Goal: Task Accomplishment & Management: Use online tool/utility

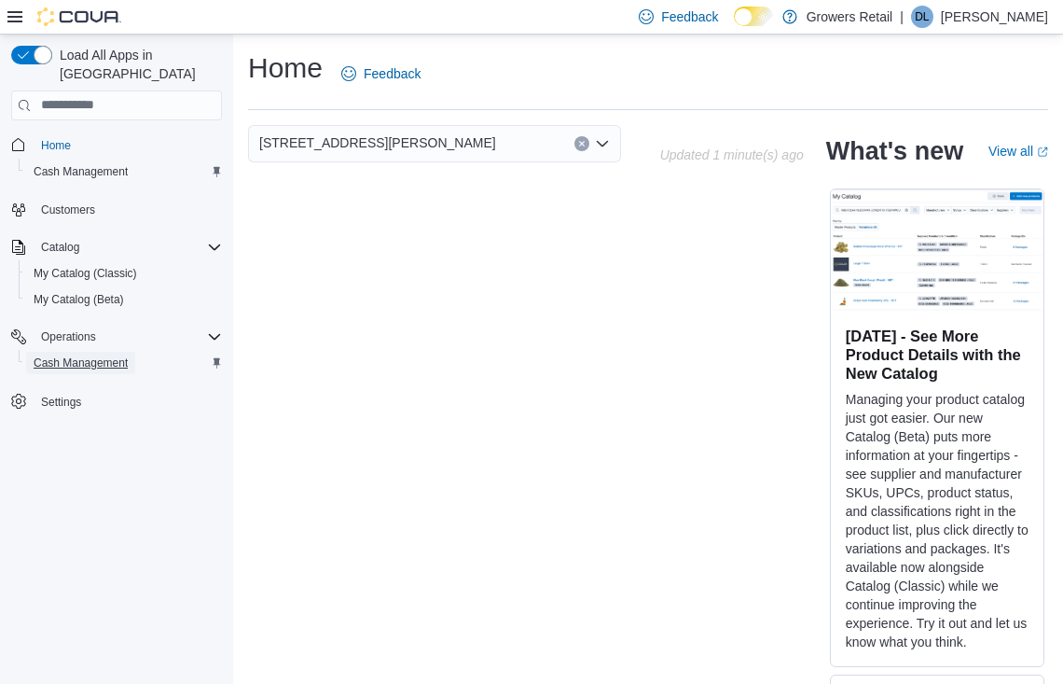
click at [116, 355] on span "Cash Management" at bounding box center [81, 362] width 94 height 15
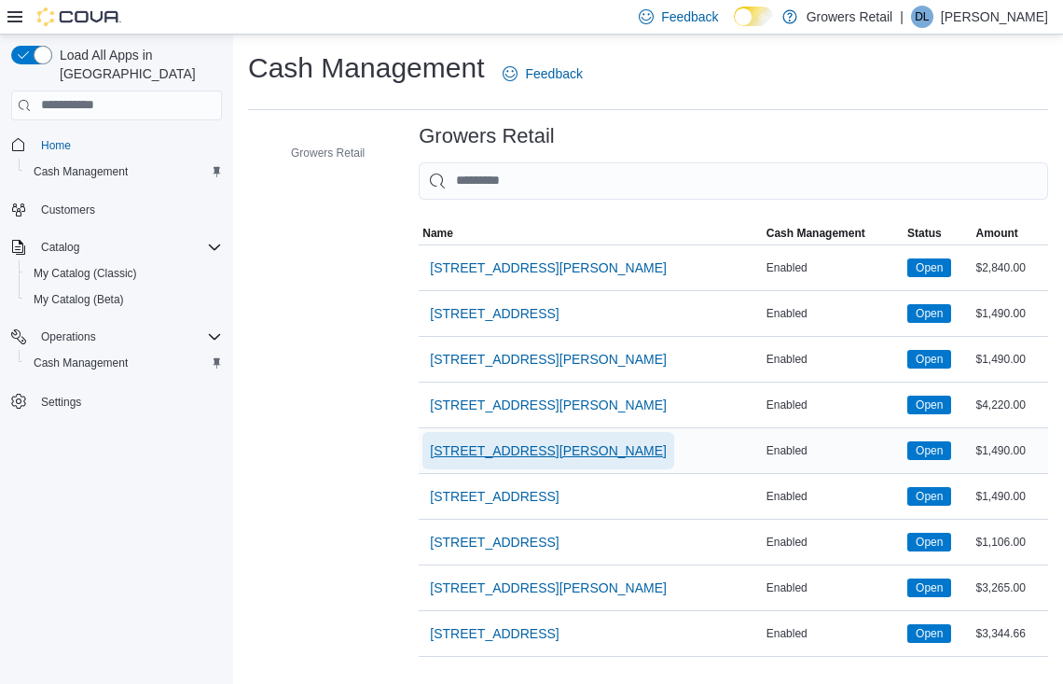
click at [490, 452] on span "[STREET_ADDRESS][PERSON_NAME]" at bounding box center [548, 450] width 237 height 19
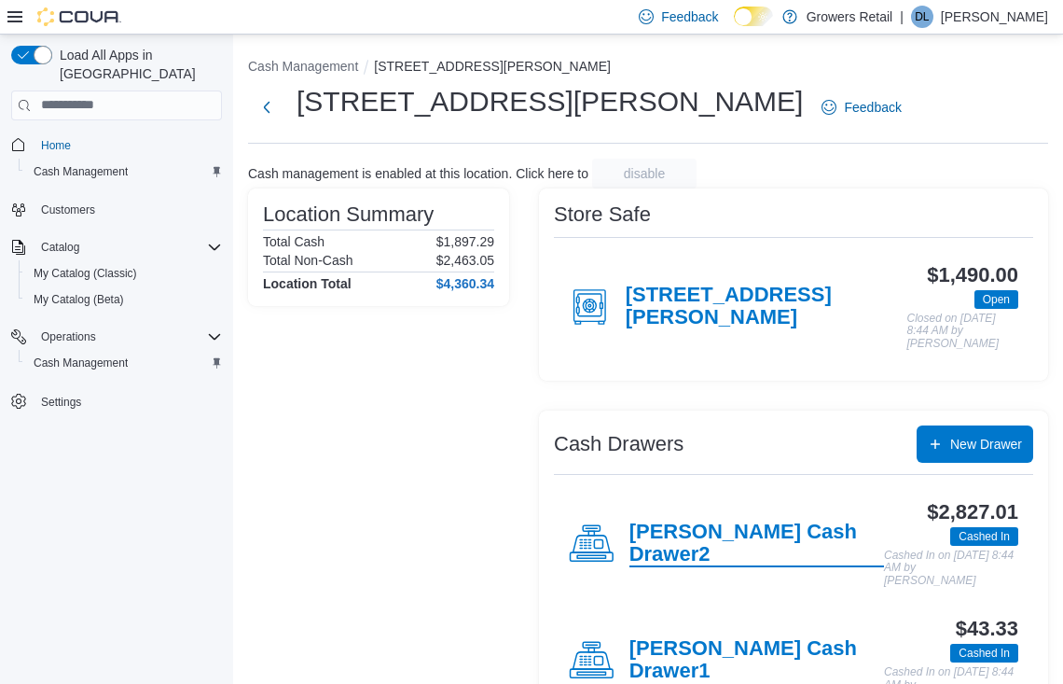
click at [707, 525] on h4 "[PERSON_NAME] Cash Drawer2" at bounding box center [757, 544] width 255 height 47
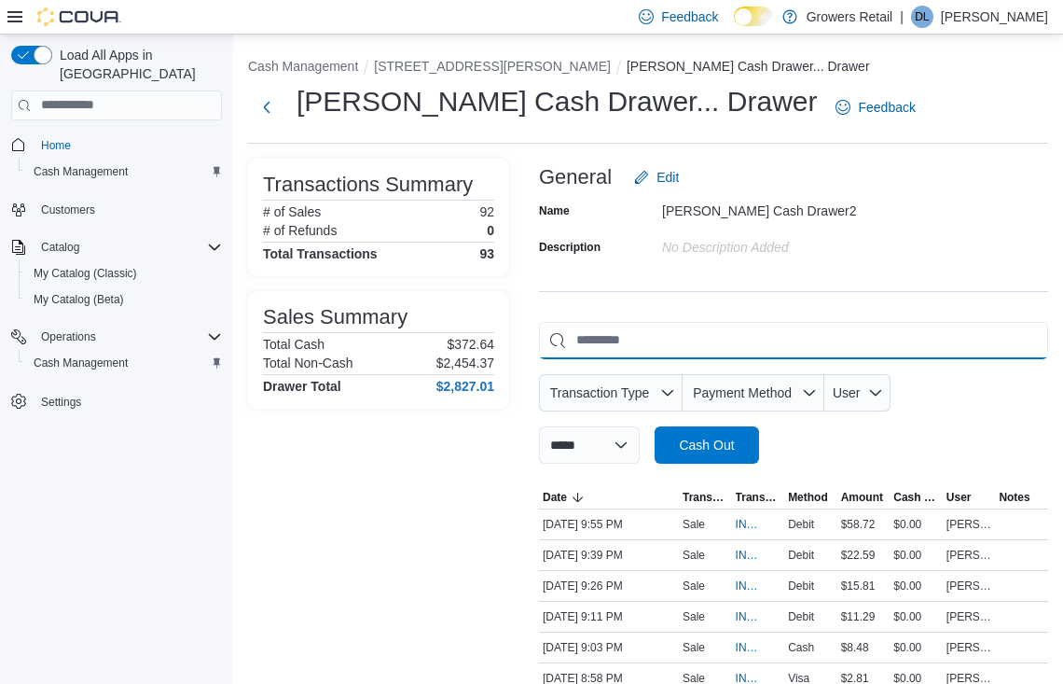
click at [771, 350] on input "This is a search bar. As you type, the results lower in the page will automatic…" at bounding box center [793, 340] width 509 height 37
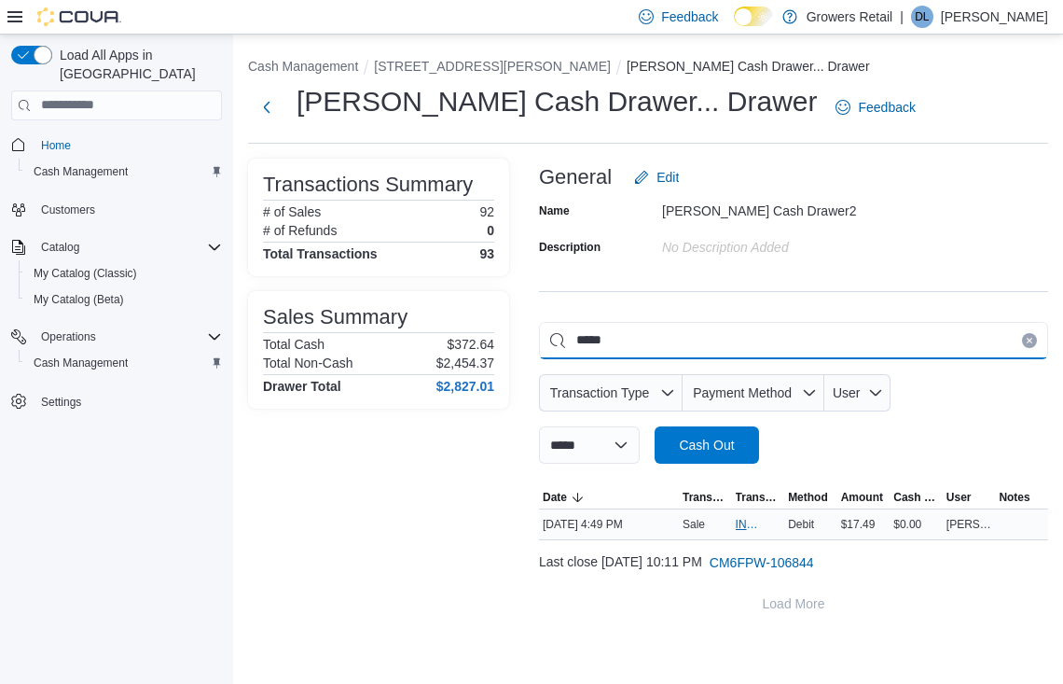
type input "*****"
click at [747, 531] on span "IN6FPW-1996890" at bounding box center [759, 524] width 46 height 22
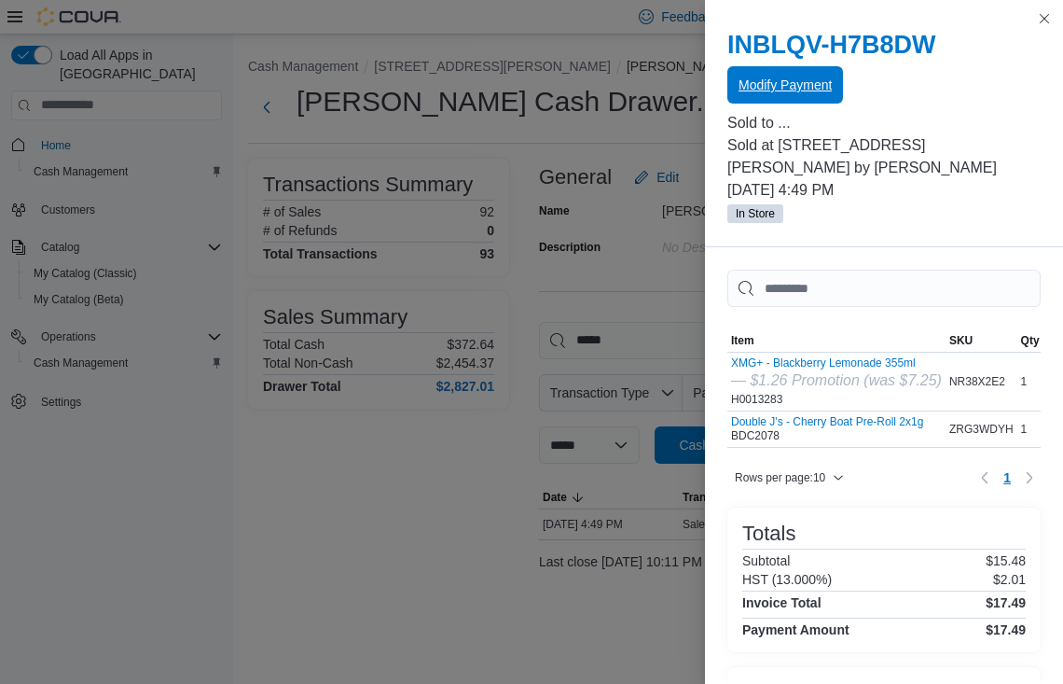
click at [798, 98] on span "Modify Payment" at bounding box center [785, 84] width 93 height 37
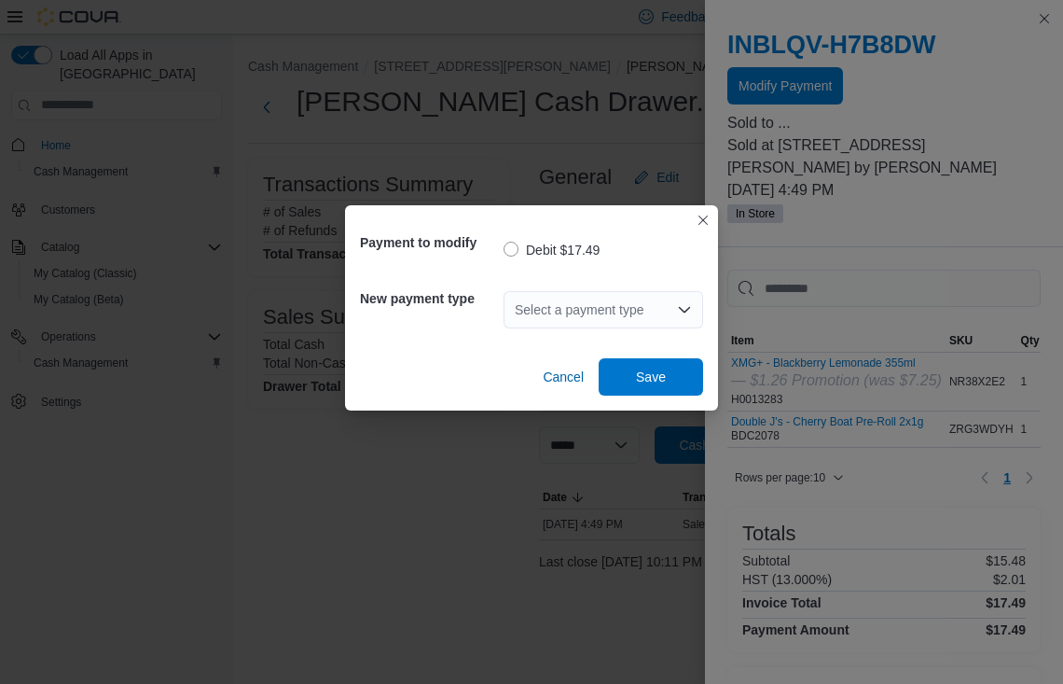
click at [563, 323] on div "Select a payment type" at bounding box center [604, 309] width 200 height 37
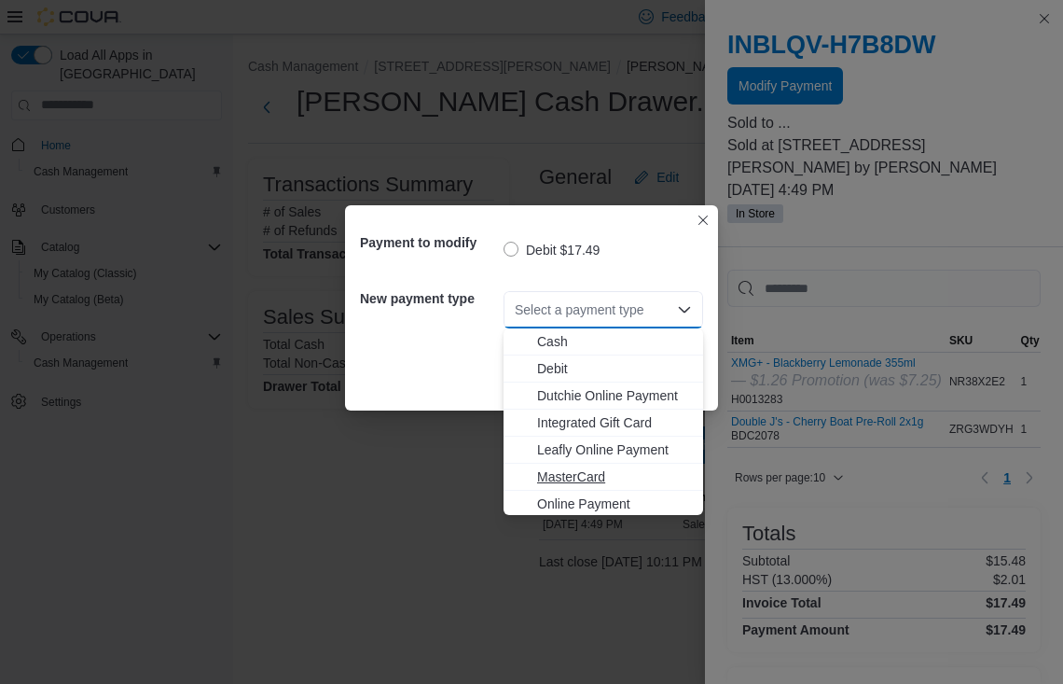
click at [554, 473] on span "MasterCard" at bounding box center [614, 476] width 155 height 19
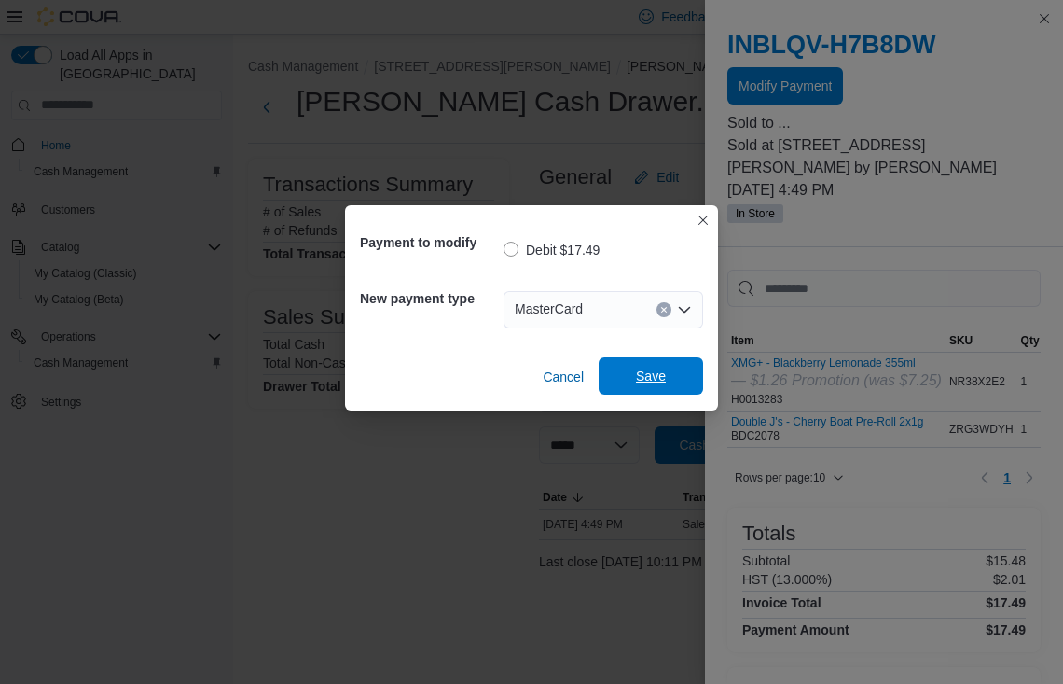
click at [629, 388] on span "Save" at bounding box center [651, 375] width 82 height 37
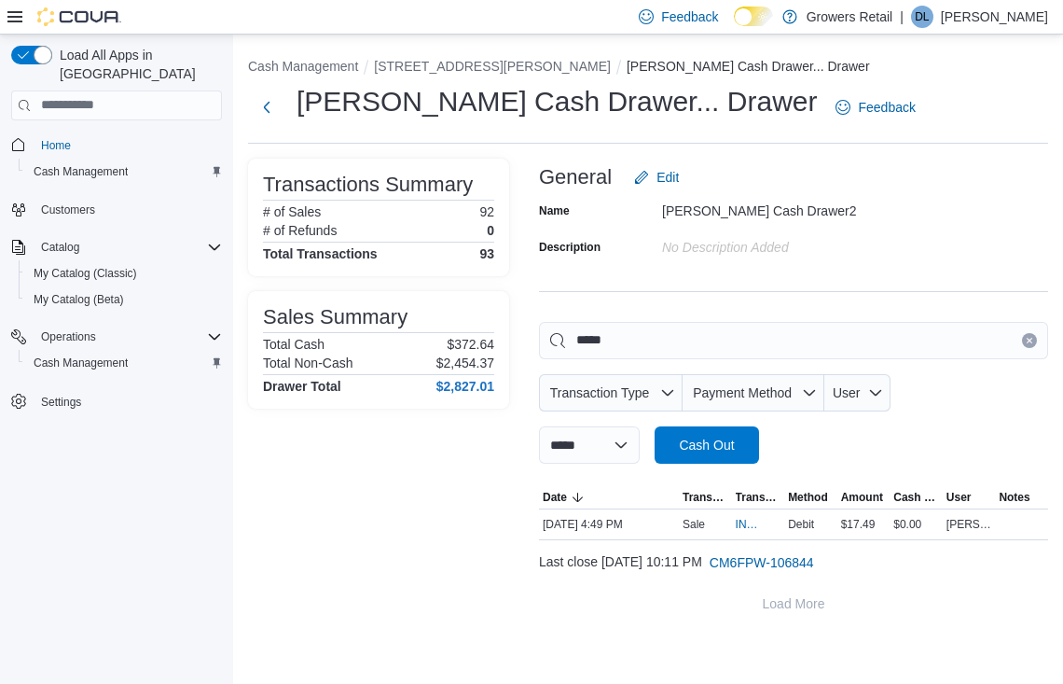
click at [1032, 337] on icon "Clear input" at bounding box center [1029, 340] width 7 height 7
click at [742, 524] on span "IN6FPW-1996528" at bounding box center [749, 524] width 27 height 15
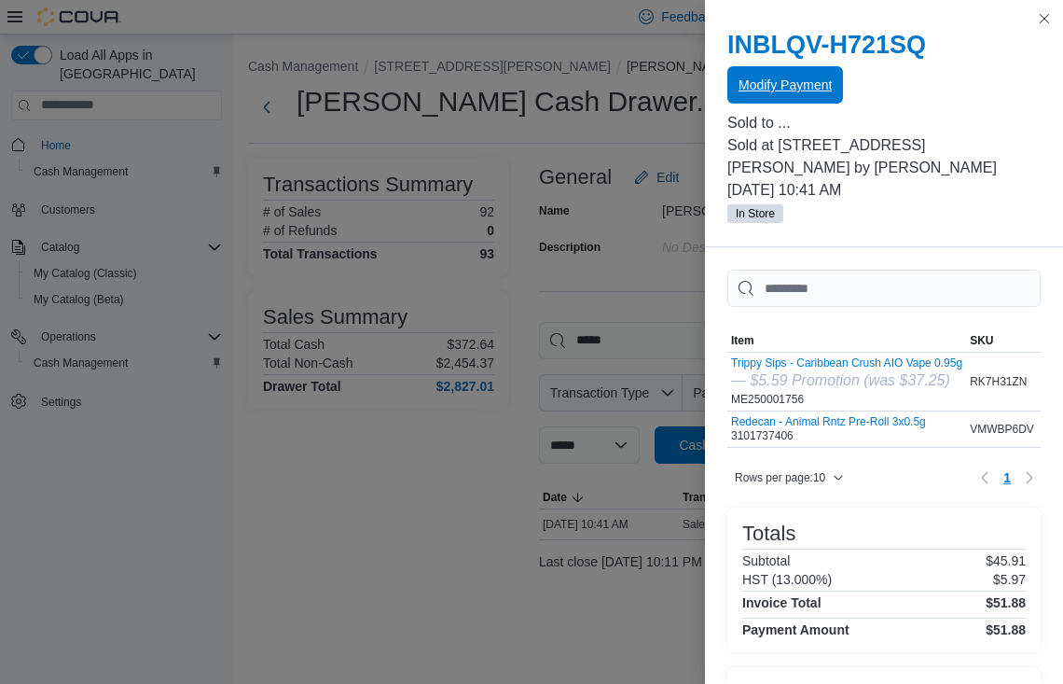
click at [820, 78] on span "Modify Payment" at bounding box center [785, 85] width 93 height 19
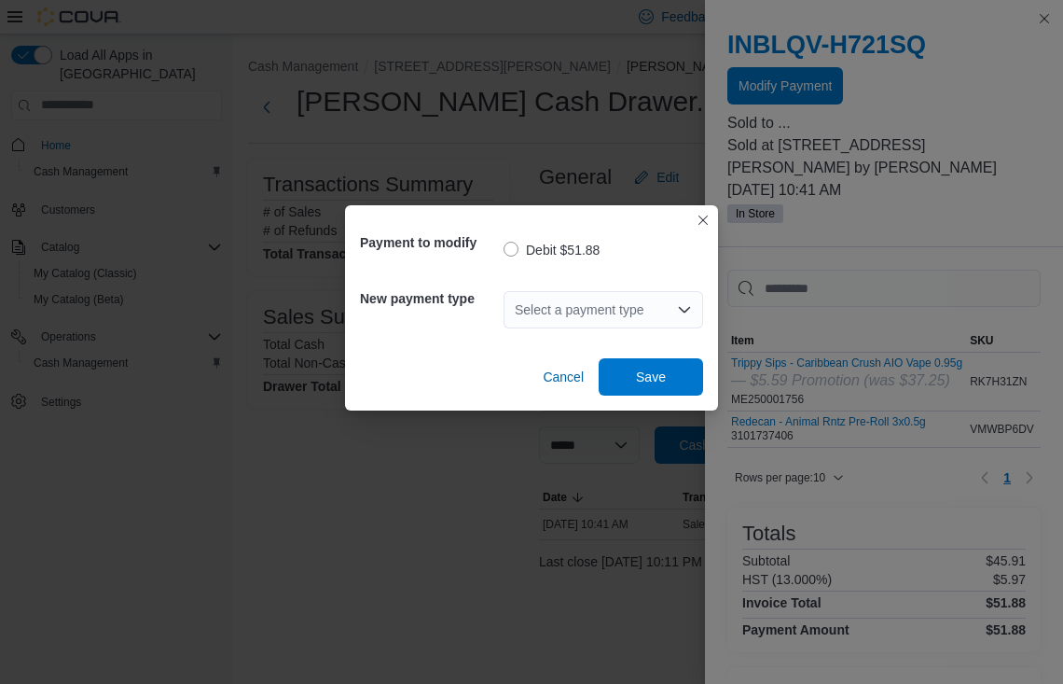
click at [621, 304] on div "Select a payment type" at bounding box center [604, 309] width 200 height 37
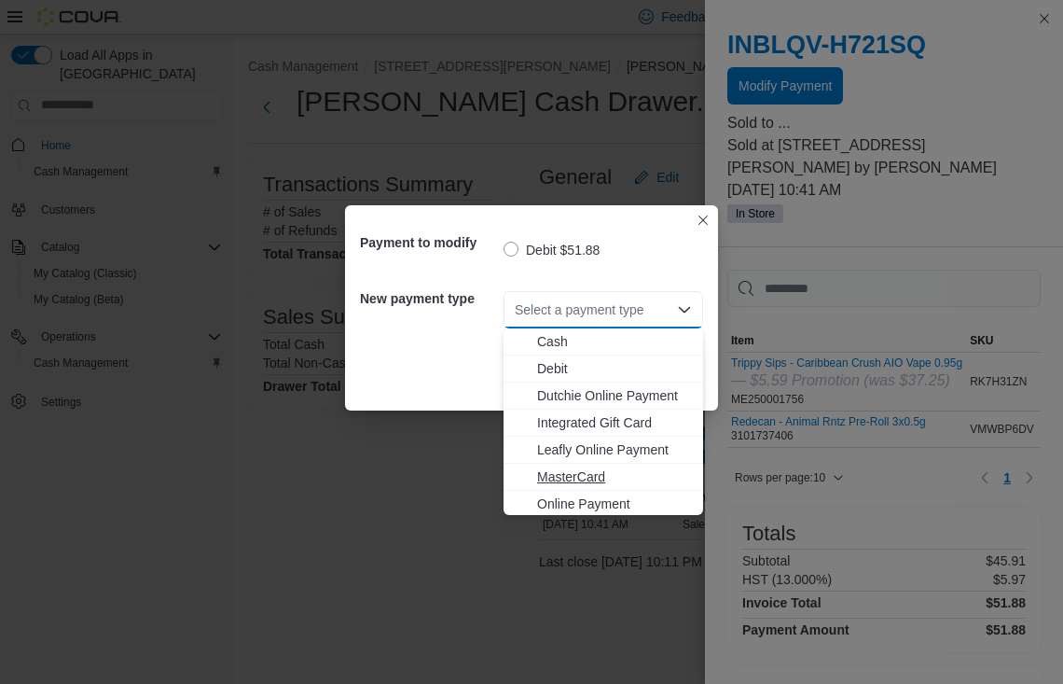
click at [562, 469] on span "MasterCard" at bounding box center [614, 476] width 155 height 19
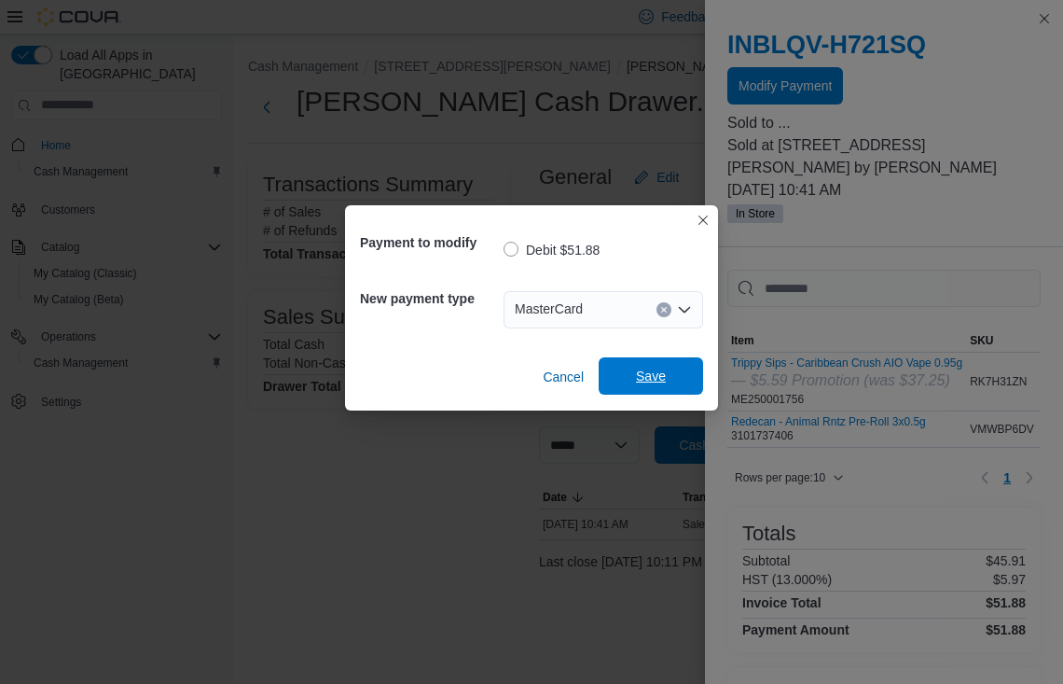
click at [632, 388] on span "Save" at bounding box center [651, 375] width 82 height 37
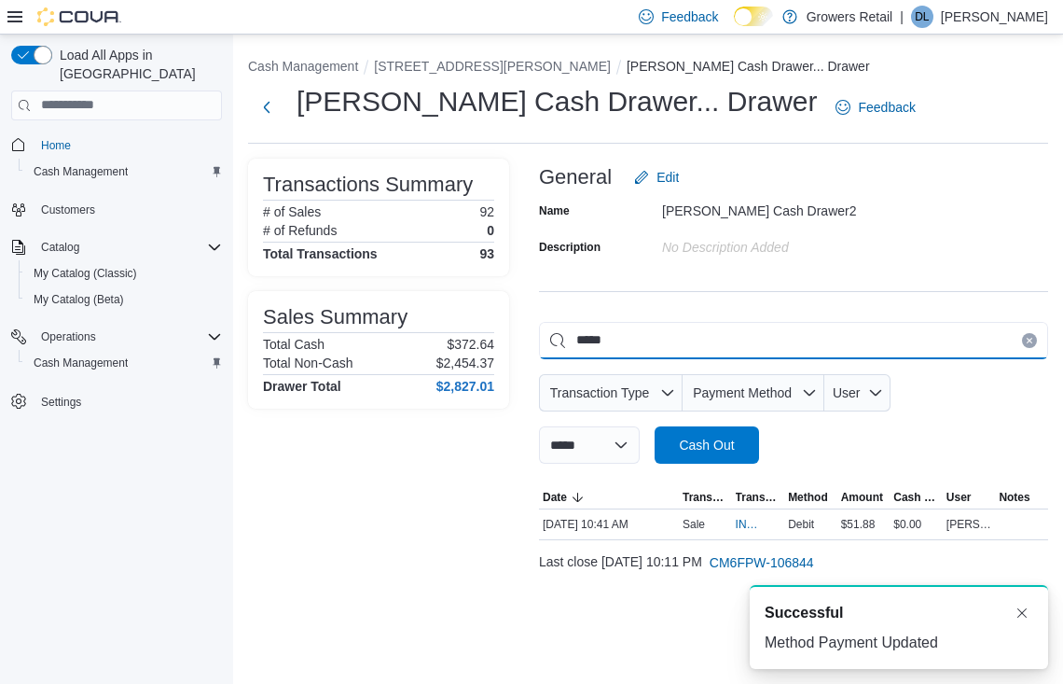
click at [796, 335] on input "*****" at bounding box center [793, 340] width 509 height 37
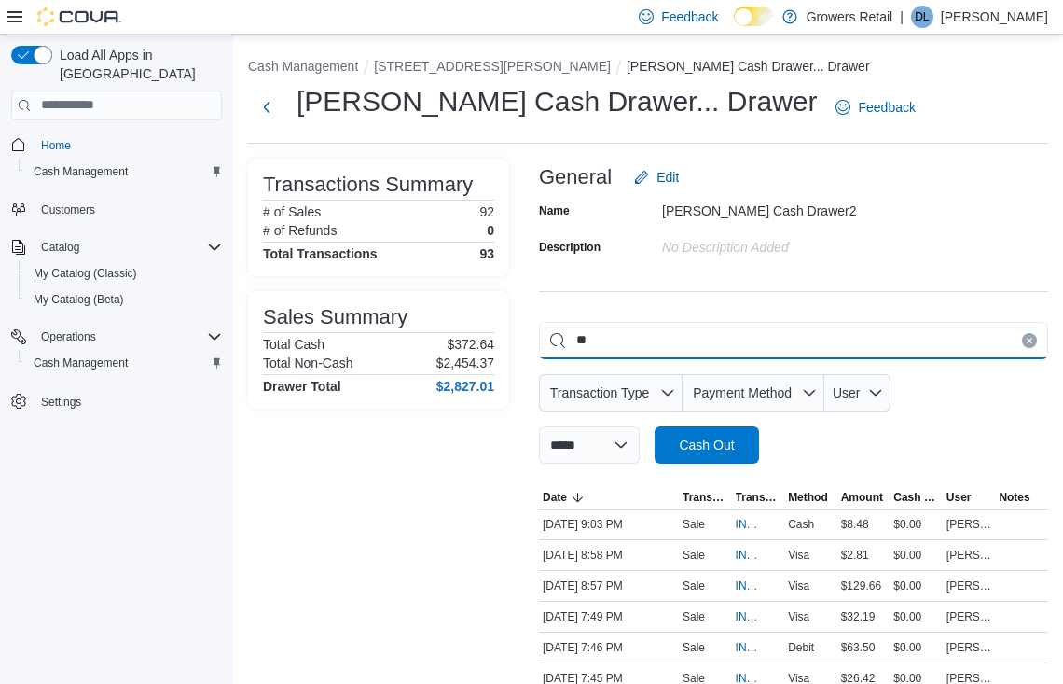
type input "*"
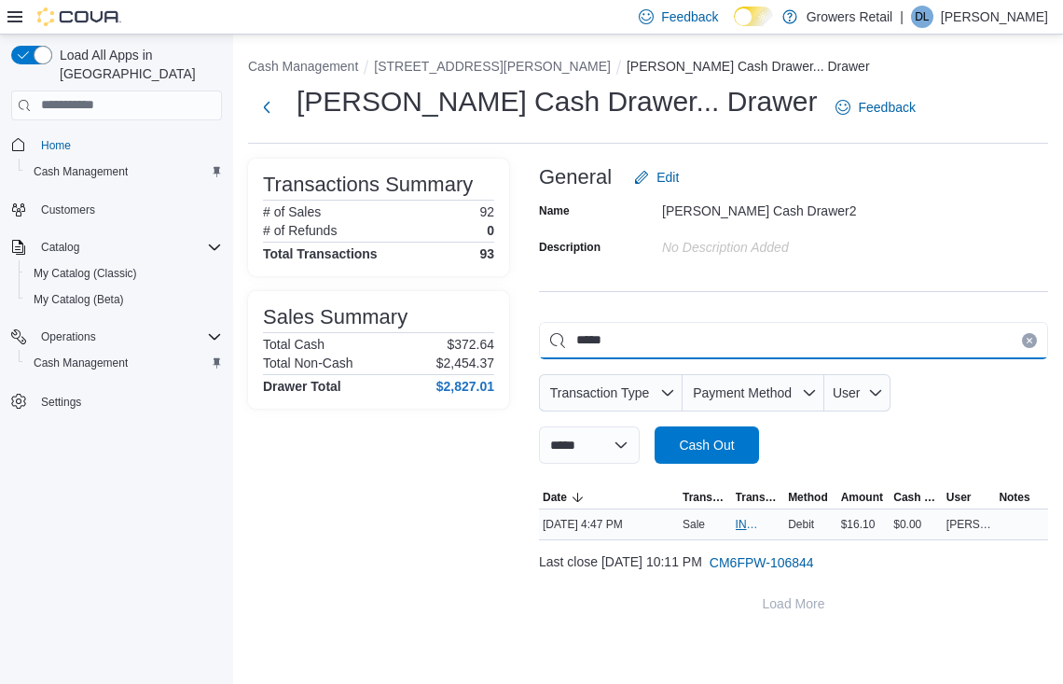
type input "*****"
click at [753, 520] on span "IN6FPW-1996889" at bounding box center [749, 524] width 27 height 15
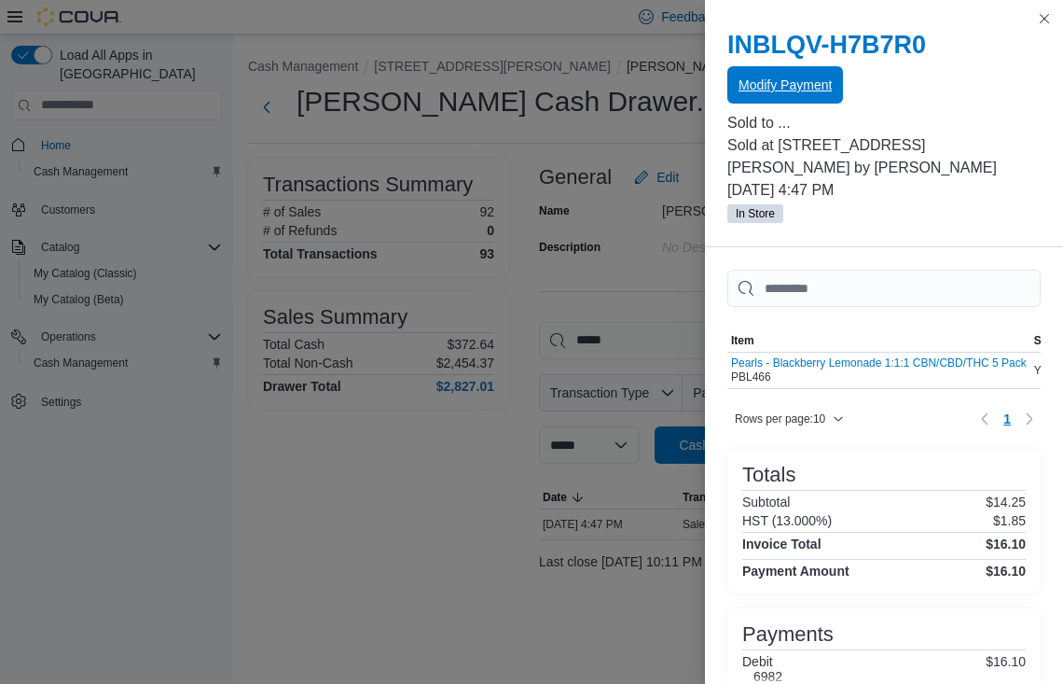
click at [832, 81] on span "Modify Payment" at bounding box center [785, 85] width 93 height 19
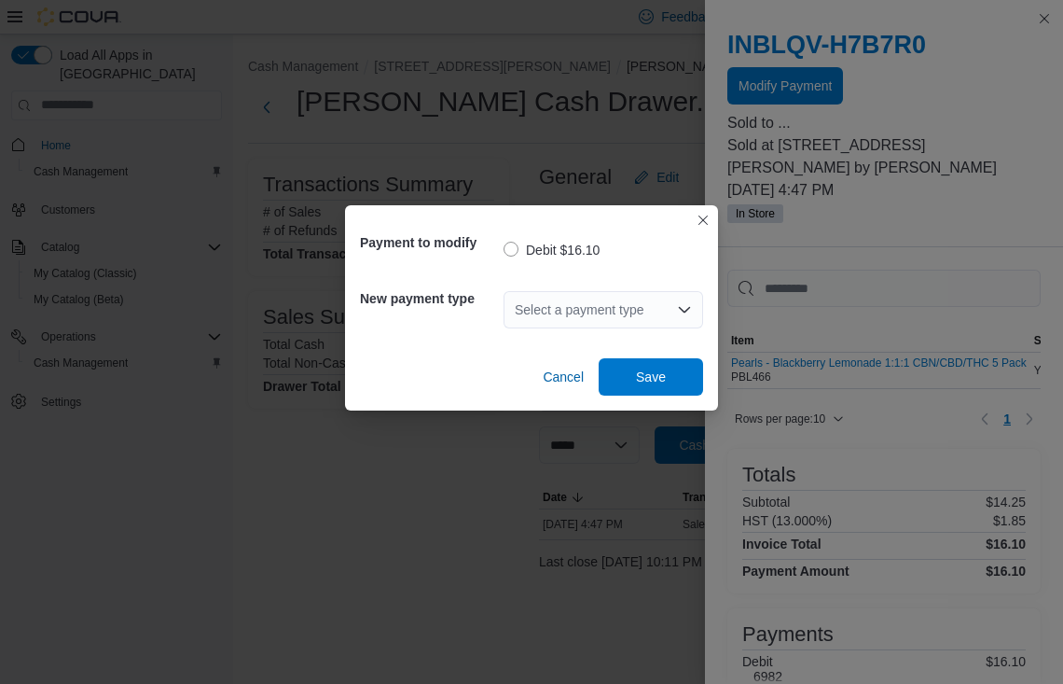
click at [576, 307] on div "Select a payment type" at bounding box center [604, 309] width 200 height 37
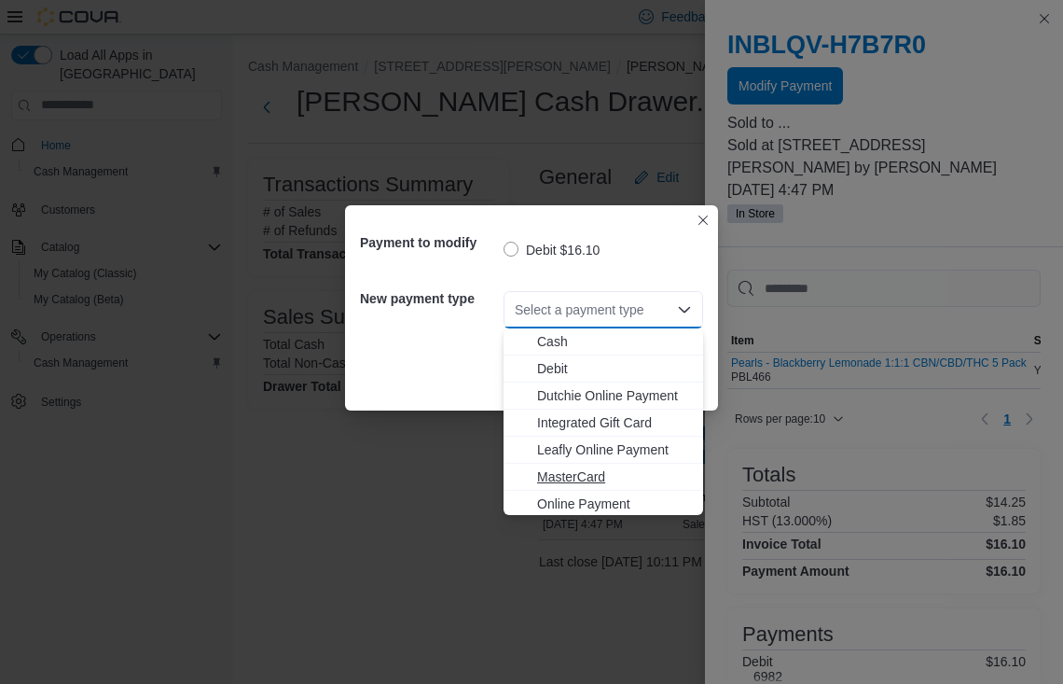
scroll to position [30, 0]
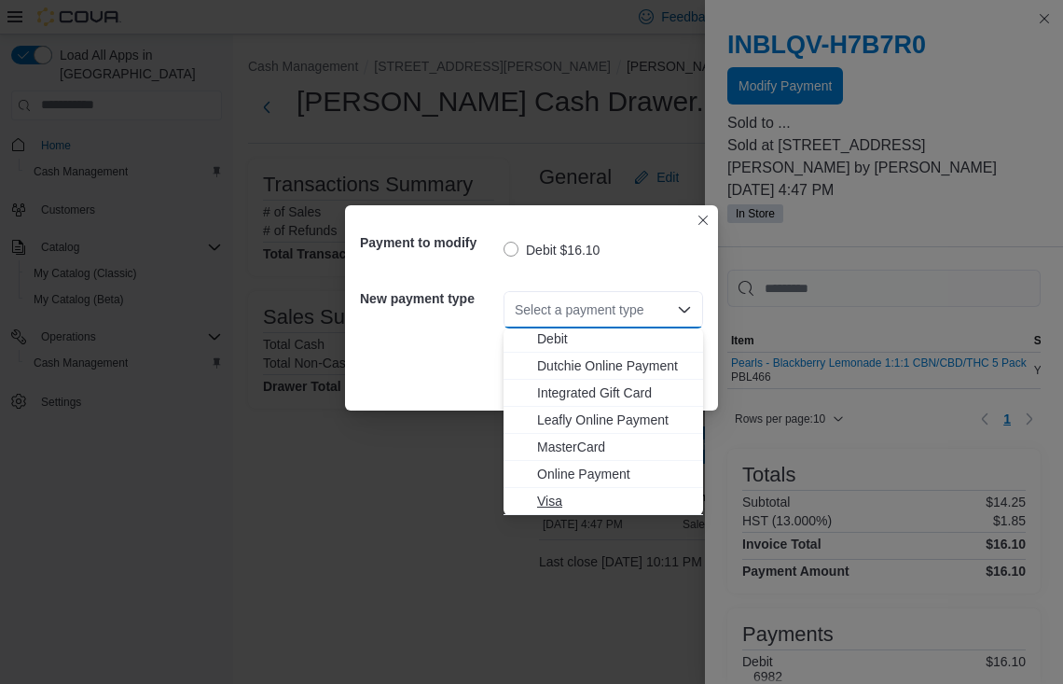
click at [551, 502] on span "Visa" at bounding box center [614, 501] width 155 height 19
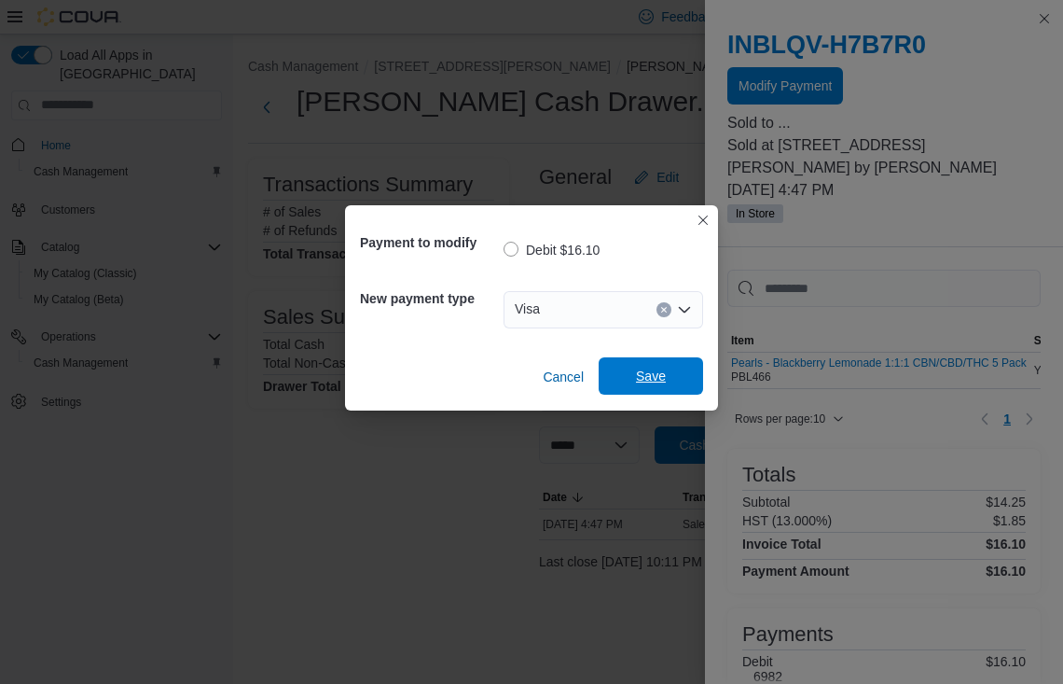
click at [617, 370] on span "Save" at bounding box center [651, 375] width 82 height 37
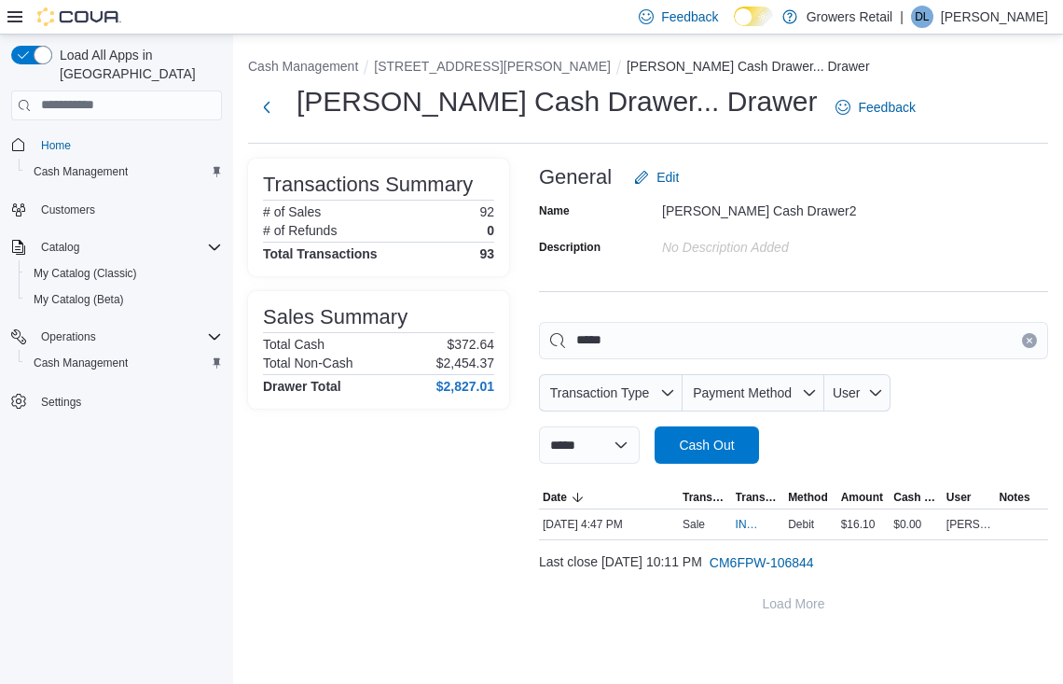
click at [1031, 341] on icon "Clear input" at bounding box center [1029, 340] width 5 height 5
type input "*****"
click at [750, 521] on span "IN6FPW-1996543" at bounding box center [749, 524] width 27 height 15
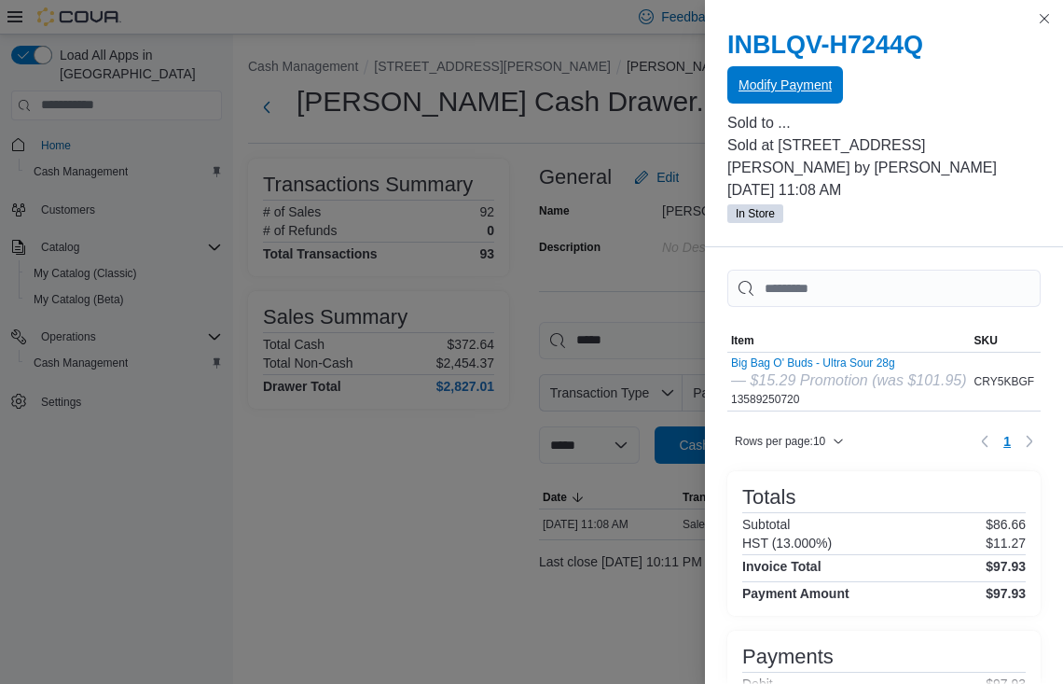
click at [753, 77] on span "Modify Payment" at bounding box center [785, 85] width 93 height 19
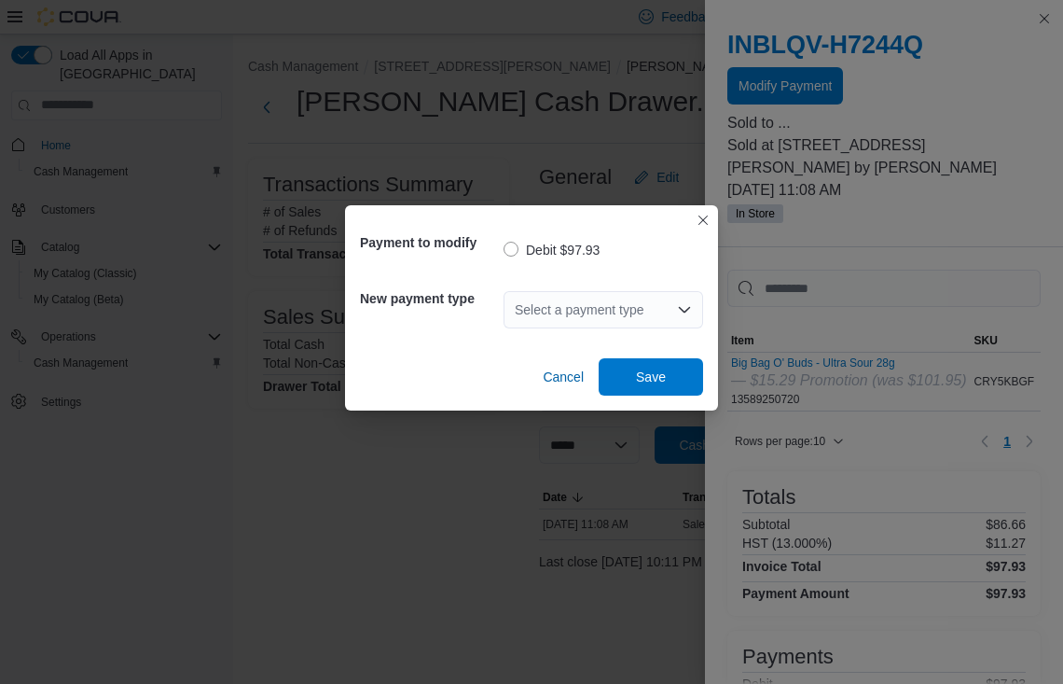
click at [541, 314] on div "Select a payment type" at bounding box center [604, 309] width 200 height 37
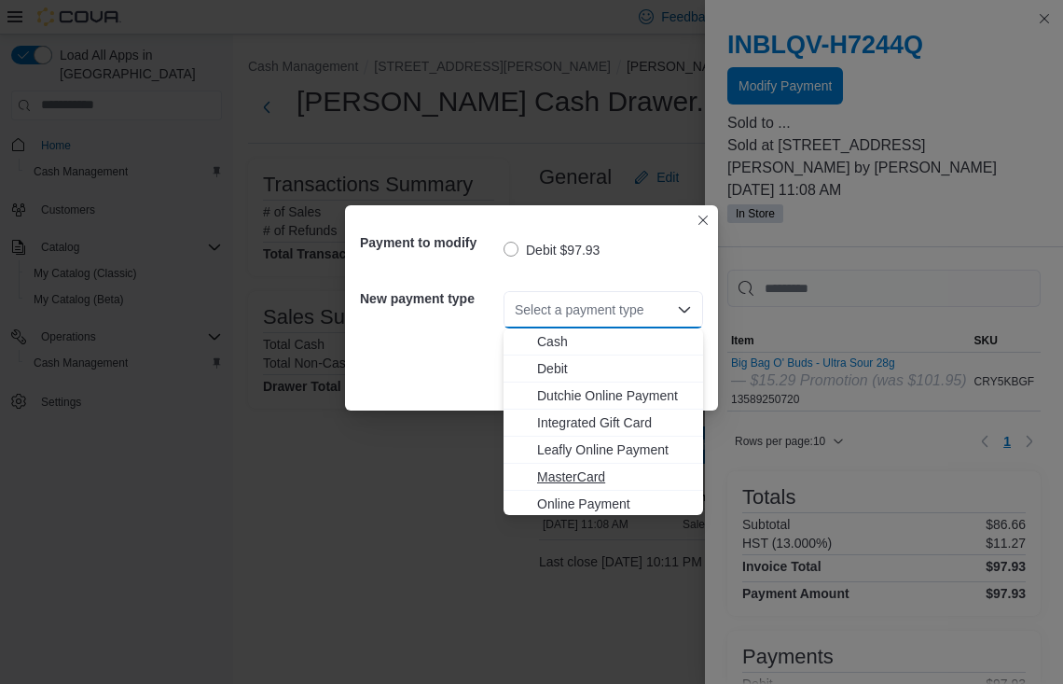
click at [552, 467] on span "MasterCard" at bounding box center [614, 476] width 155 height 19
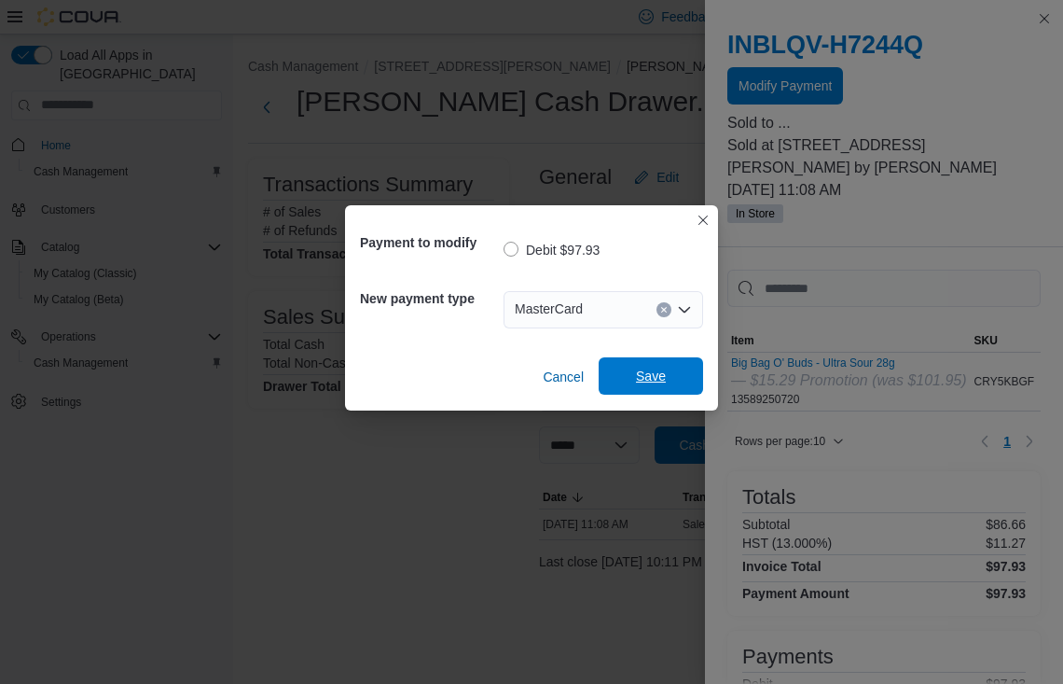
click at [644, 370] on span "Save" at bounding box center [651, 376] width 30 height 19
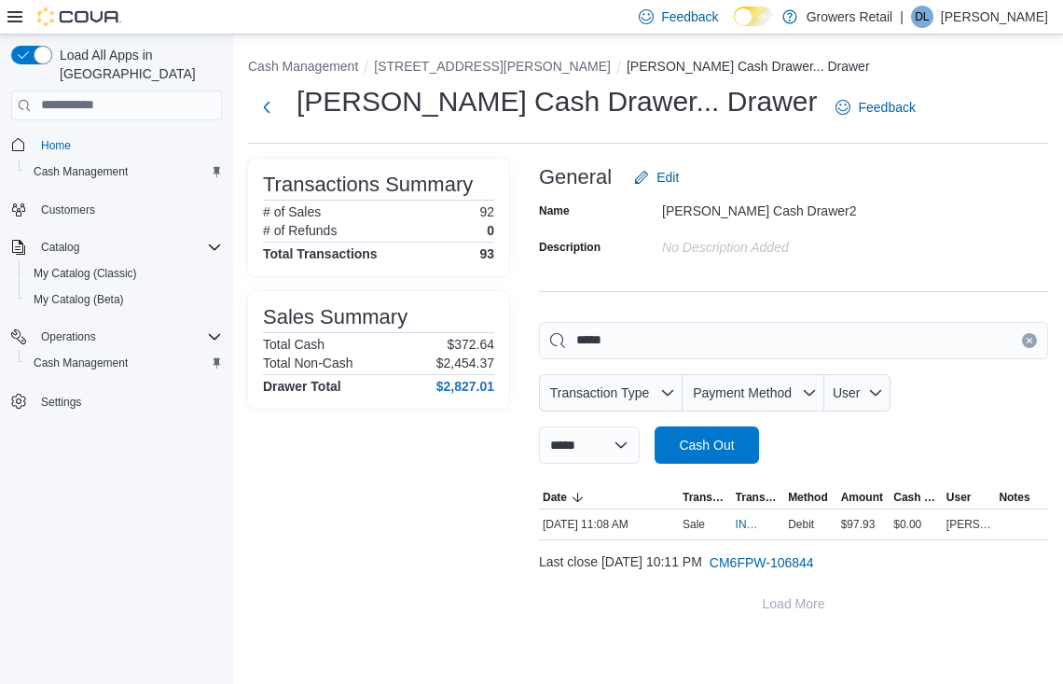
click at [1031, 340] on icon "Clear input" at bounding box center [1029, 340] width 5 height 5
